Goal: Task Accomplishment & Management: Manage account settings

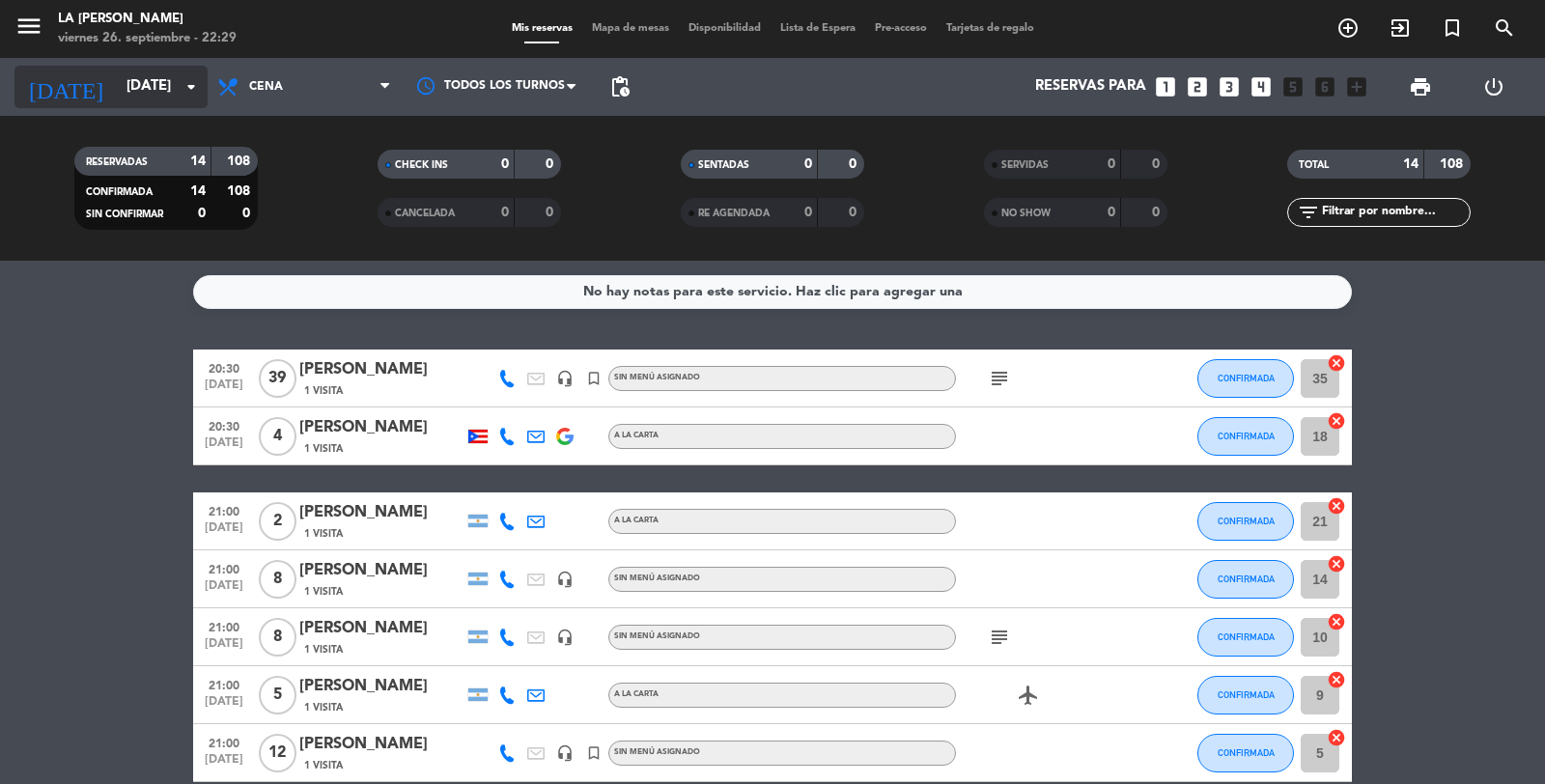
click at [147, 95] on input "[DATE]" at bounding box center [210, 87] width 187 height 37
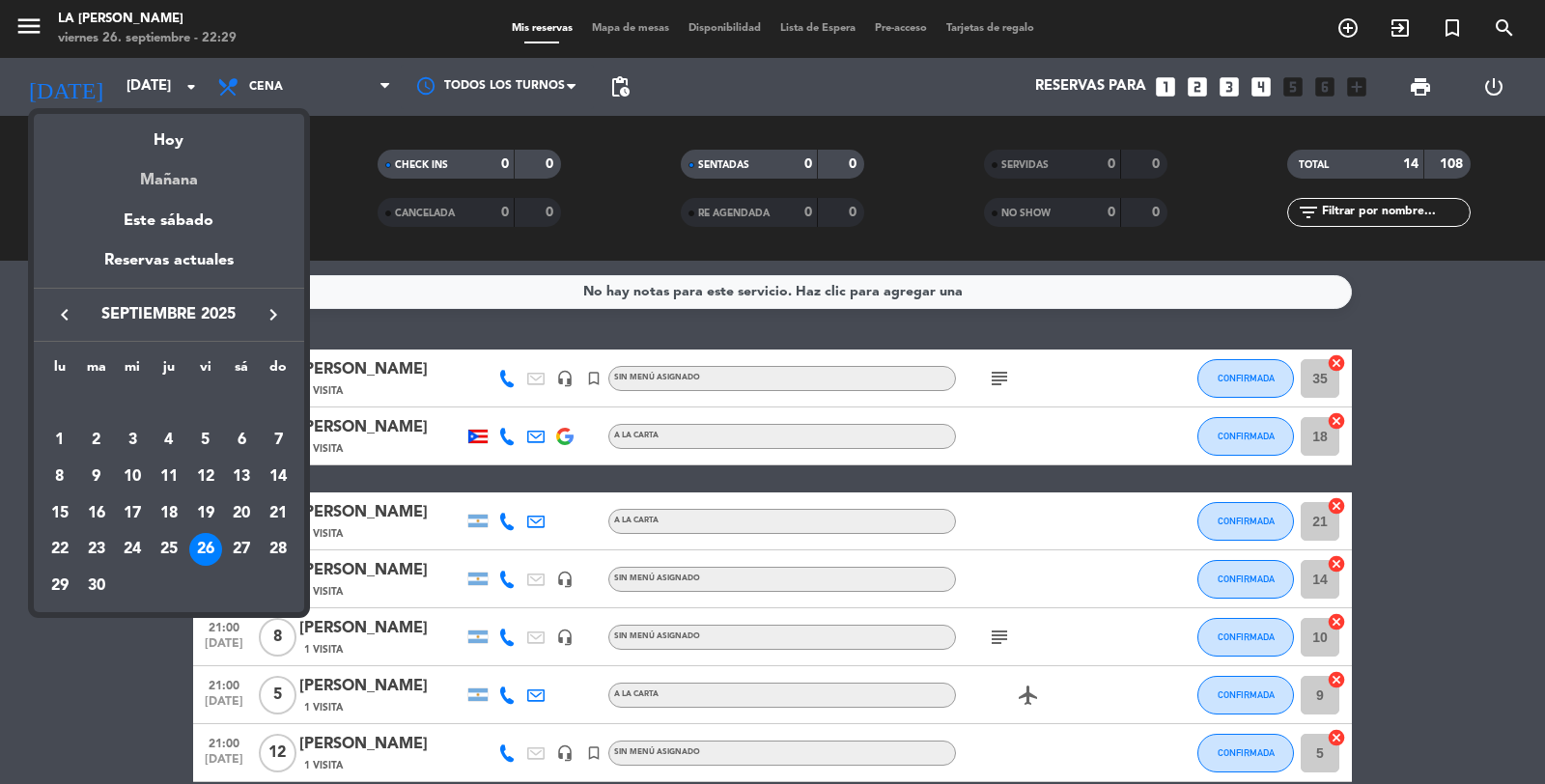
click at [165, 182] on div "Mañana" at bounding box center [169, 173] width 271 height 40
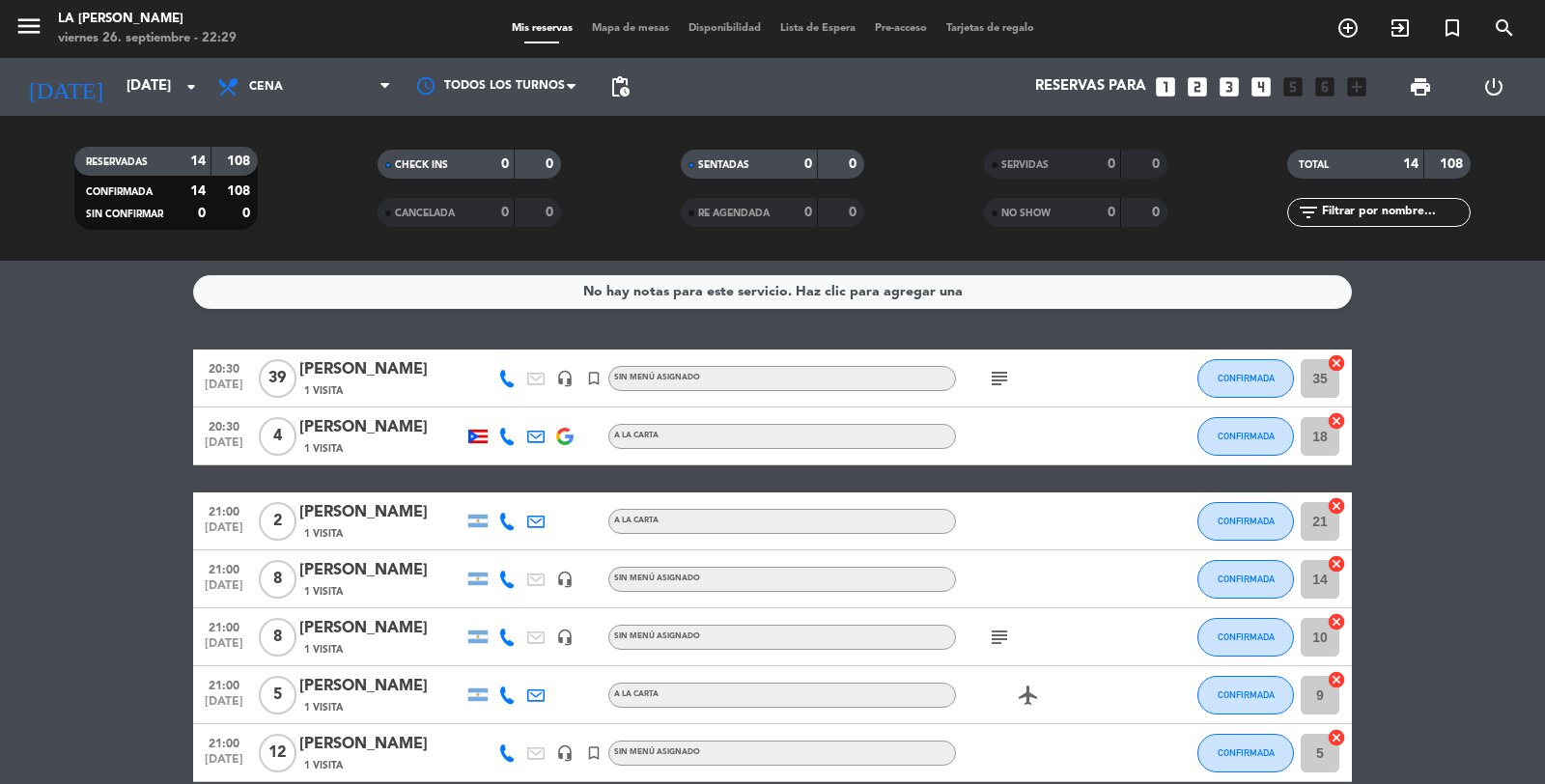
type input "[DATE]"
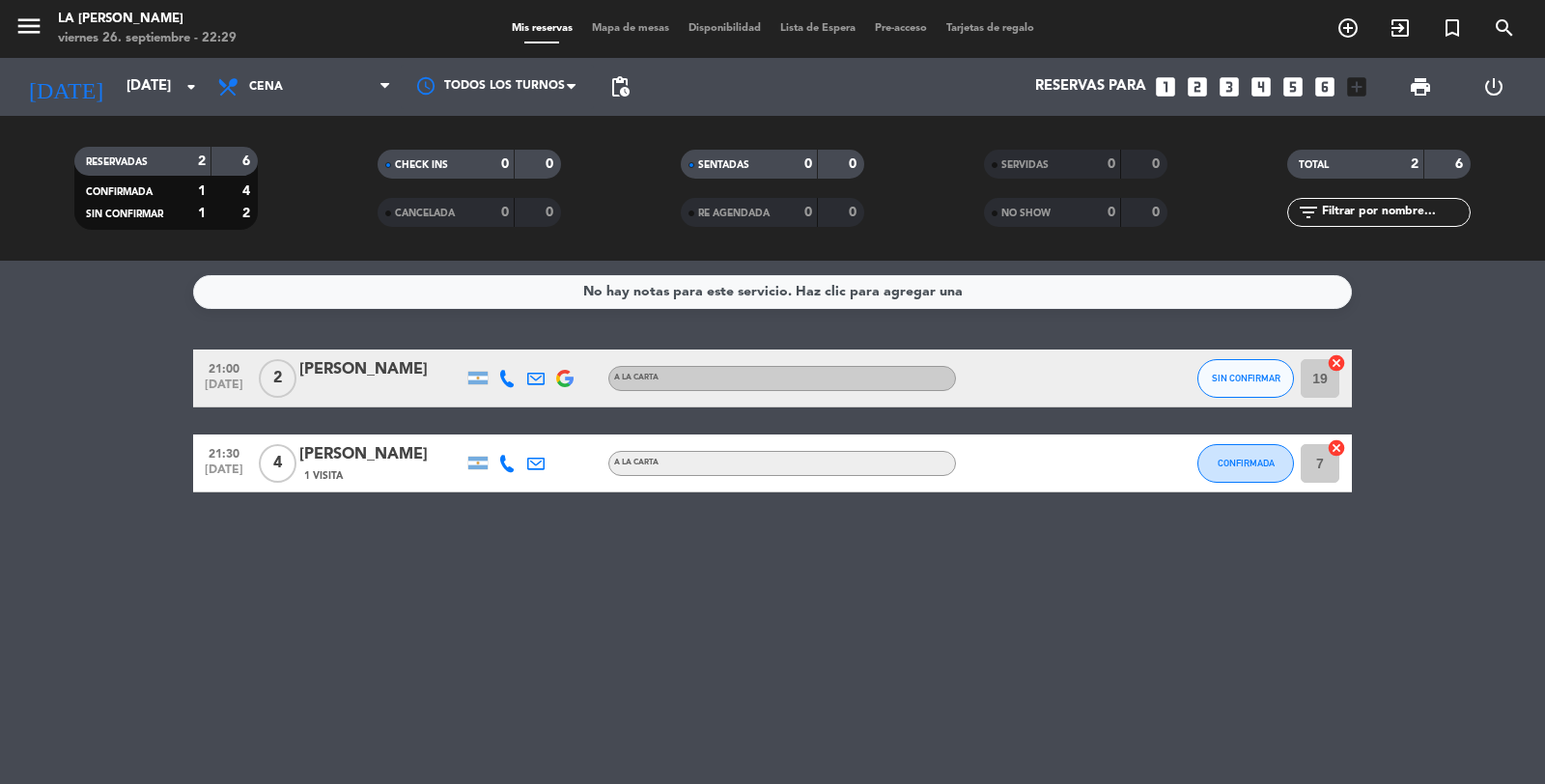
click at [299, 82] on span "Cena" at bounding box center [305, 86] width 193 height 42
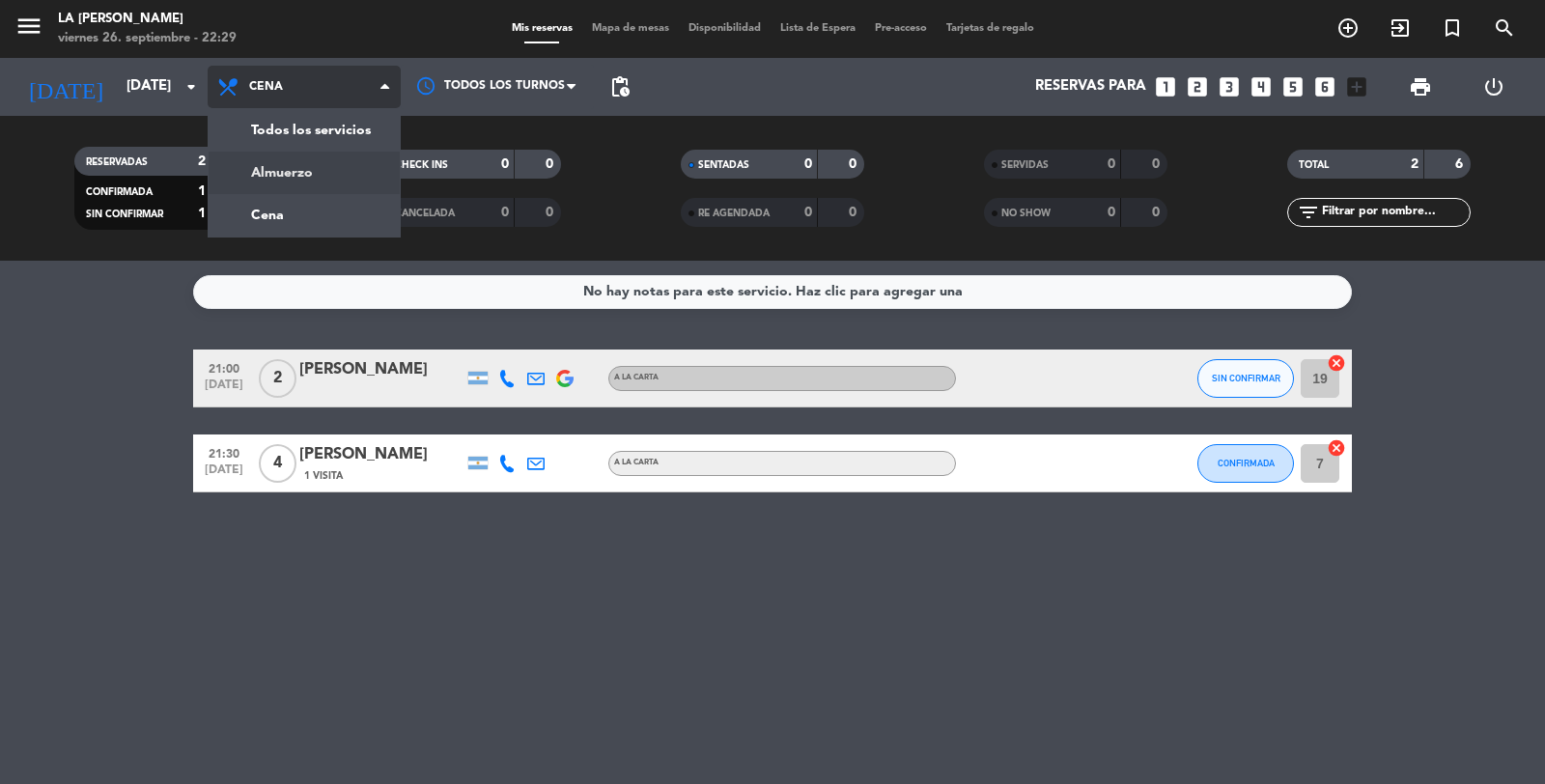
click at [293, 169] on div "menu LA [PERSON_NAME][DATE] 26. septiembre - 22:29 Mis reservas Mapa de mesas D…" at bounding box center [772, 130] width 1545 height 261
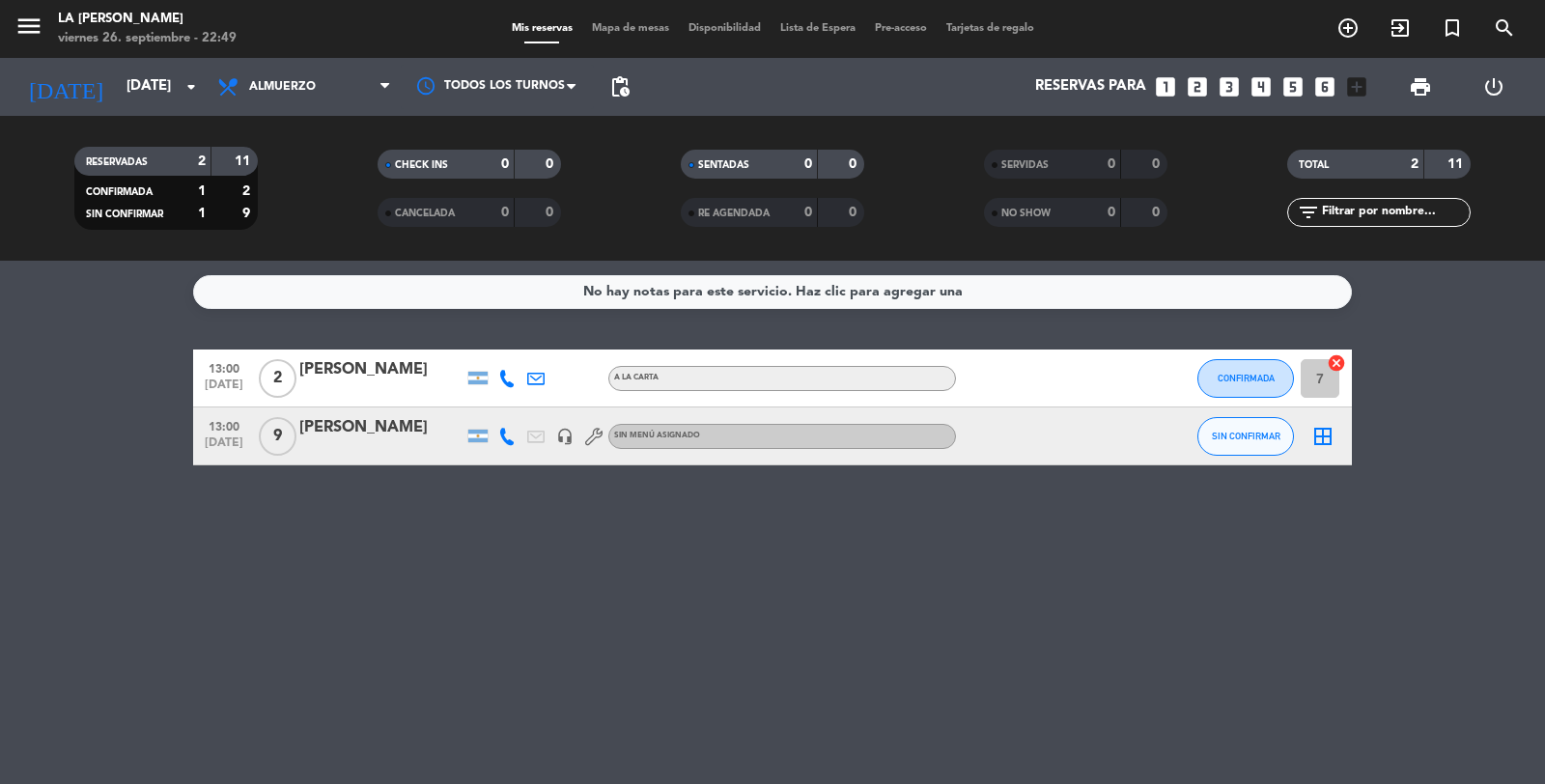
click at [1324, 433] on icon "border_all" at bounding box center [1322, 436] width 23 height 23
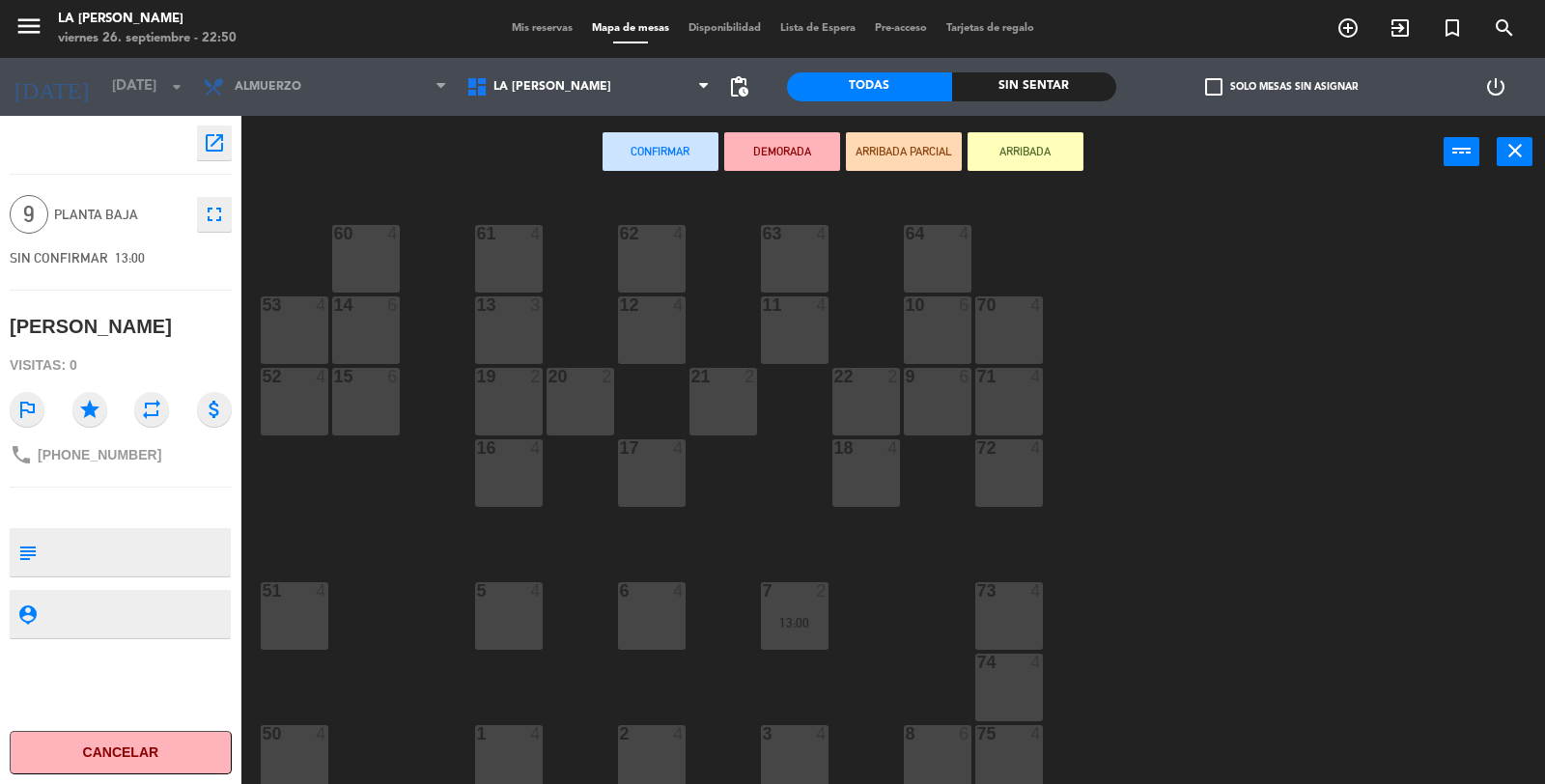
click at [536, 29] on span "Mis reservas" at bounding box center [542, 28] width 80 height 11
